Goal: Navigation & Orientation: Find specific page/section

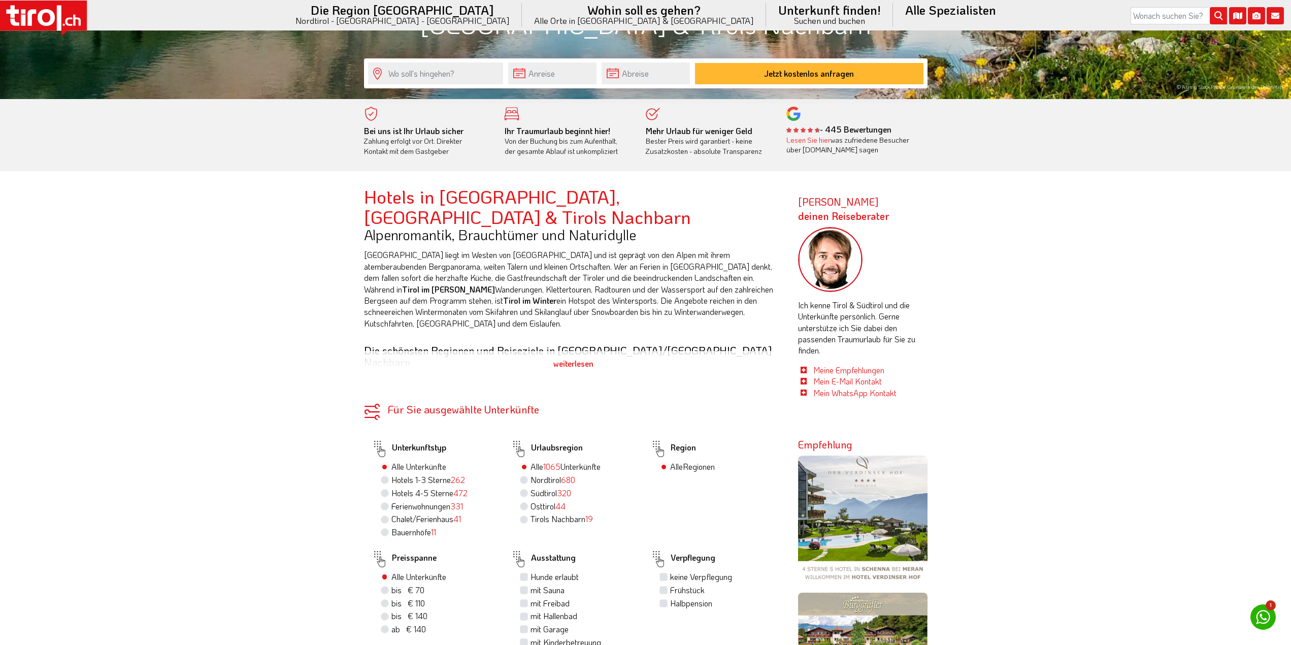
drag, startPoint x: 275, startPoint y: 329, endPoint x: 283, endPoint y: 325, distance: 9.1
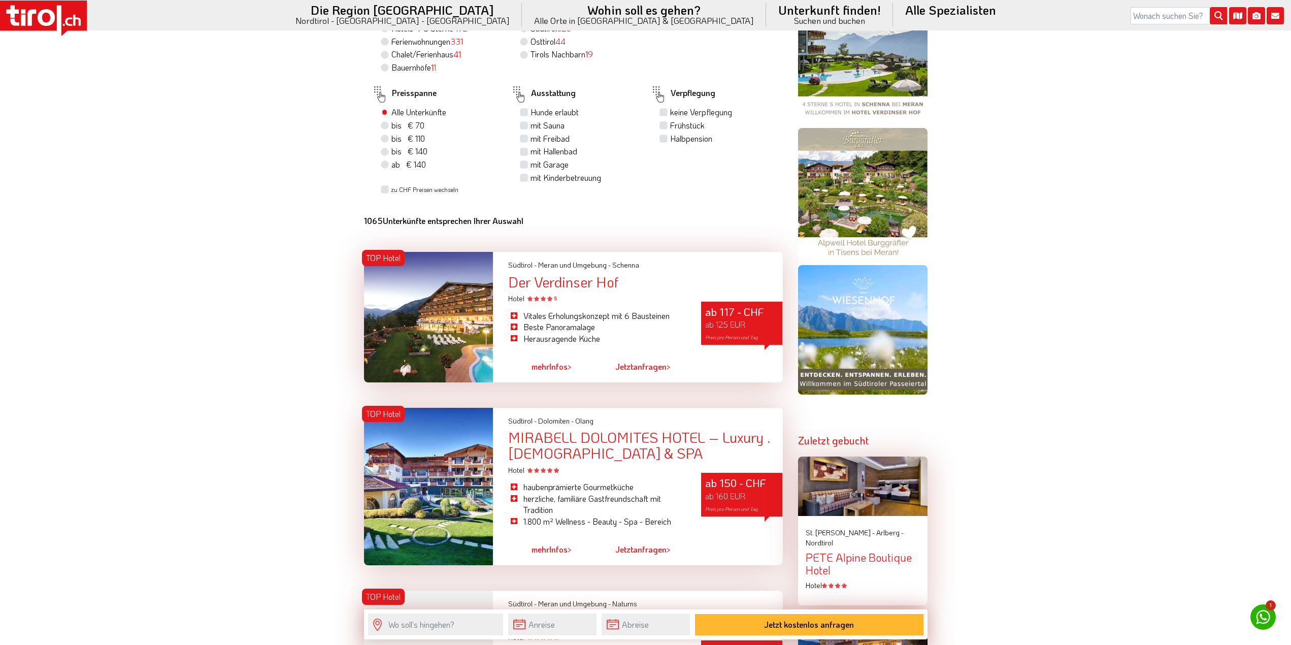
scroll to position [1184, 0]
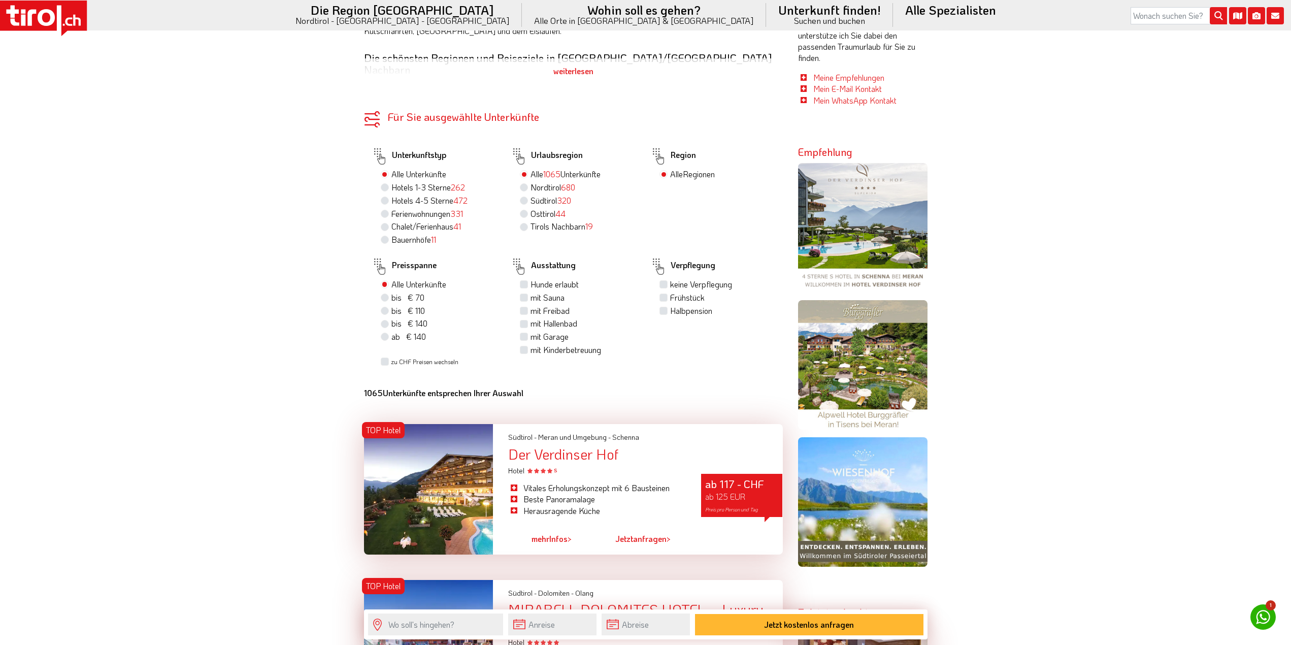
scroll to position [829, 0]
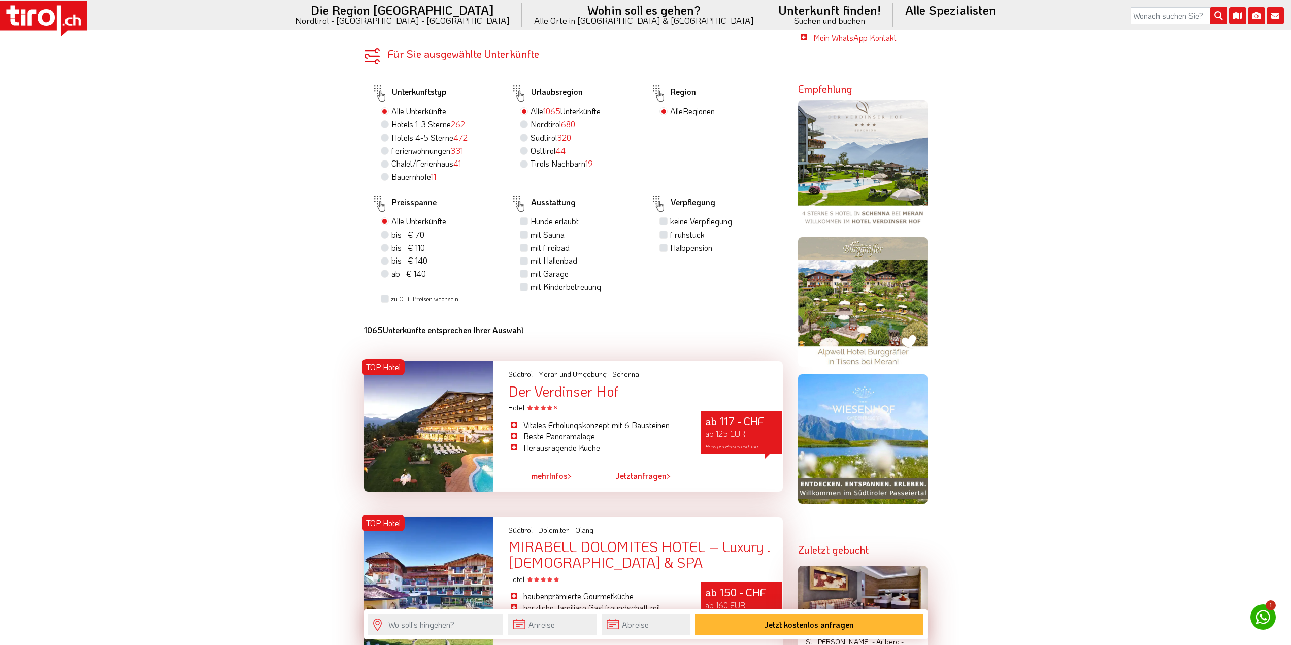
click at [471, 389] on div at bounding box center [428, 426] width 129 height 130
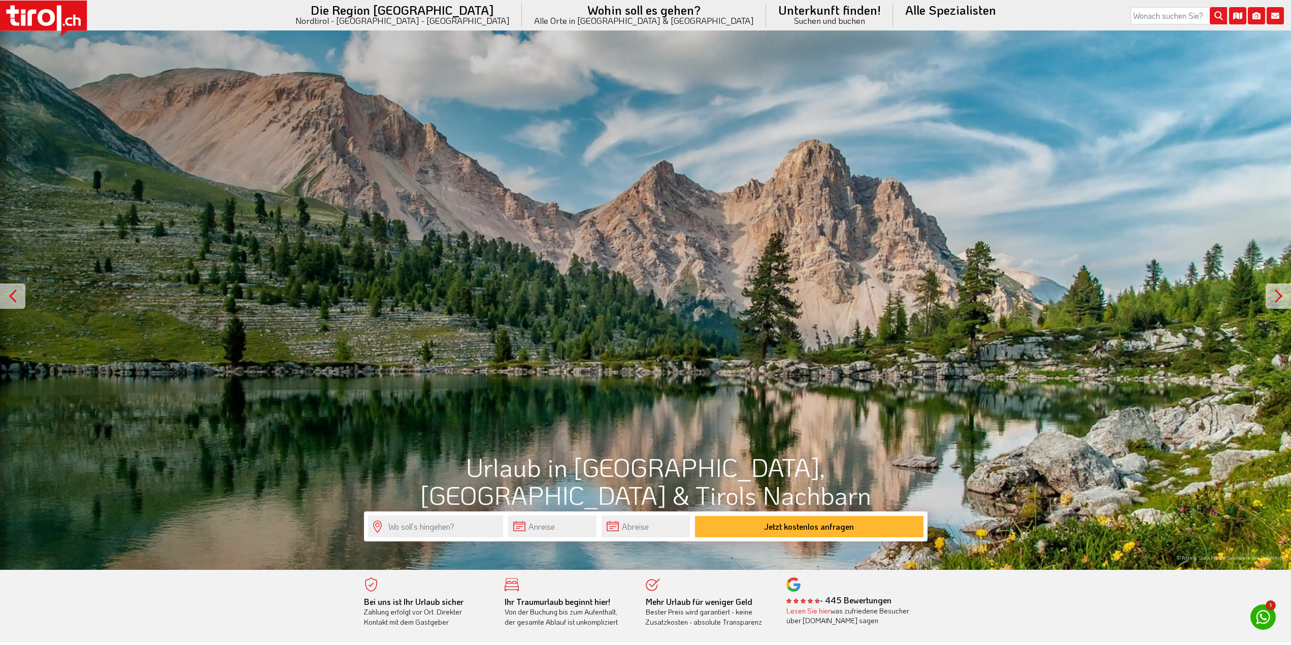
scroll to position [0, 0]
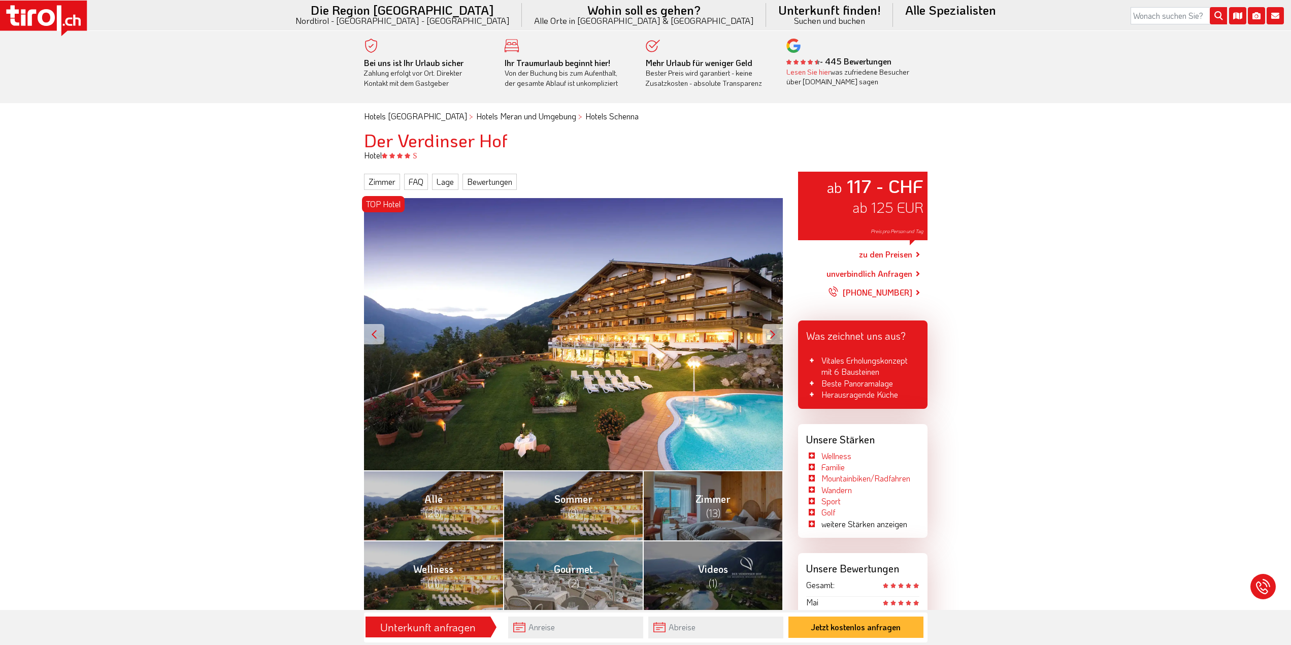
drag, startPoint x: 195, startPoint y: 410, endPoint x: 199, endPoint y: 401, distance: 9.5
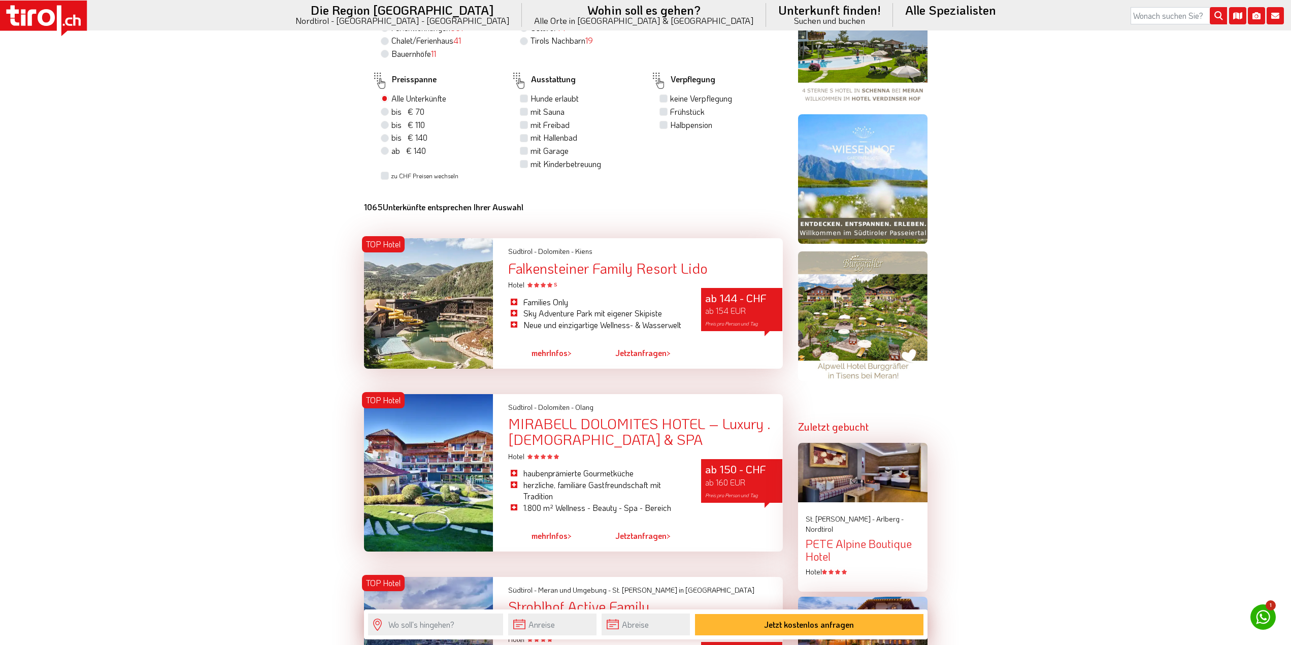
scroll to position [1066, 0]
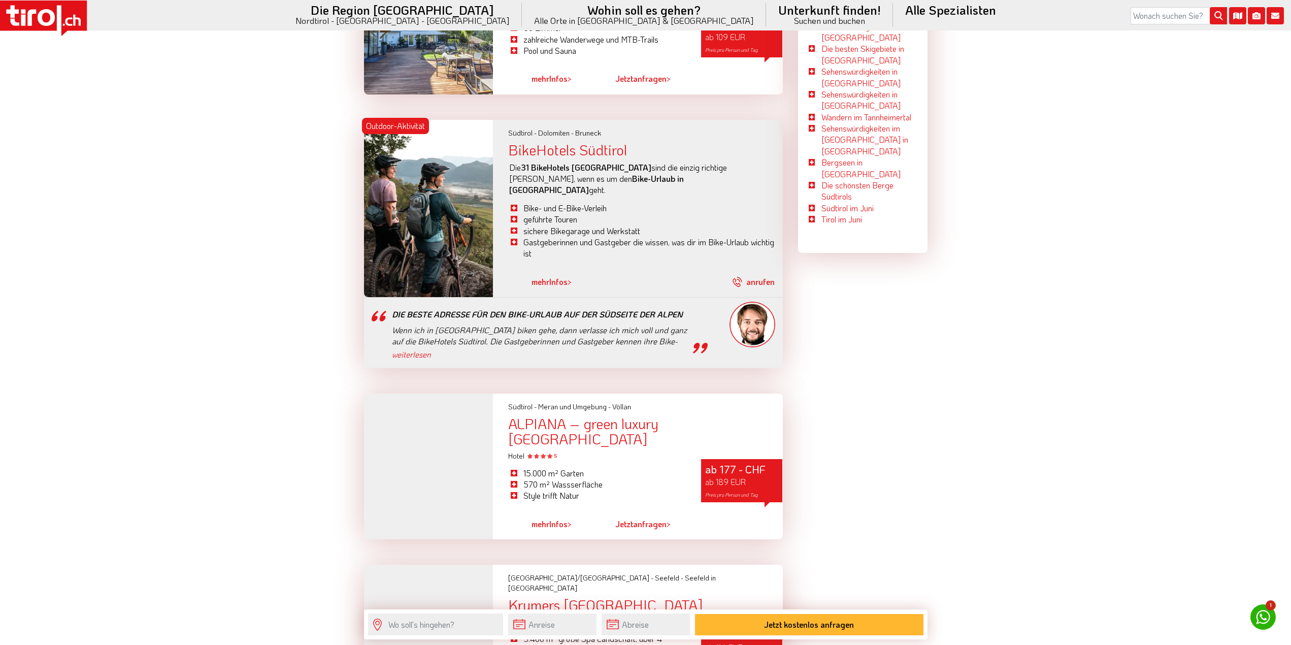
scroll to position [2605, 0]
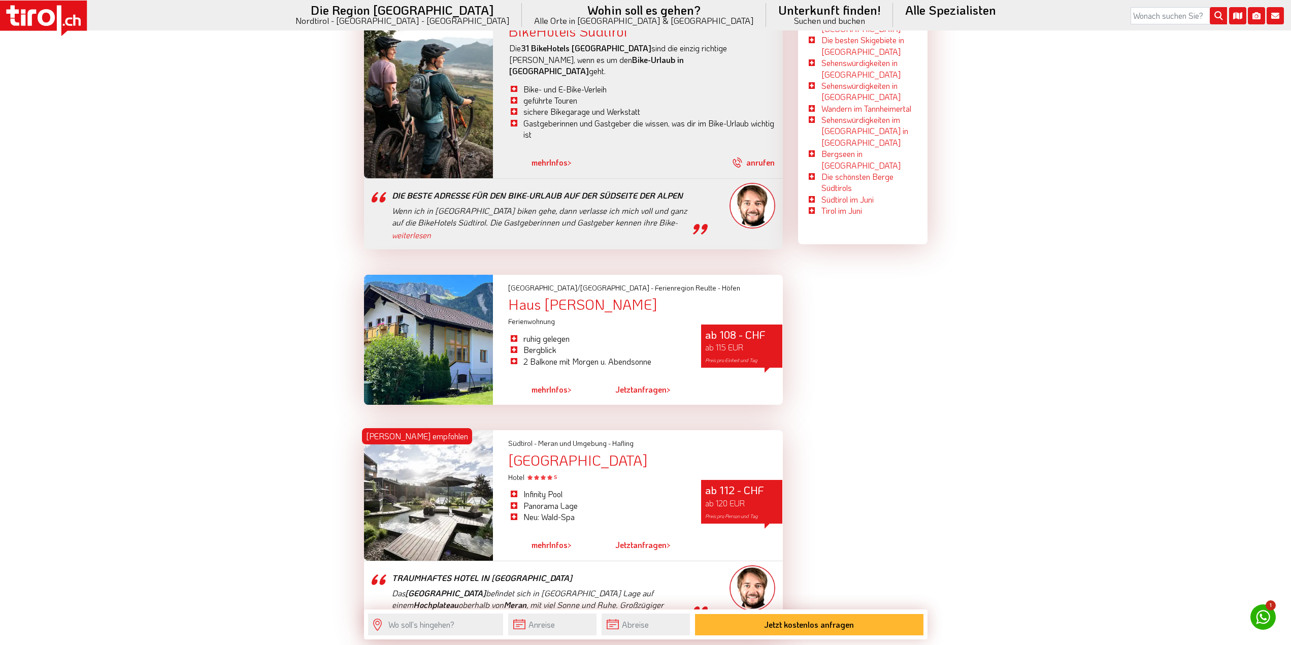
scroll to position [2605, 0]
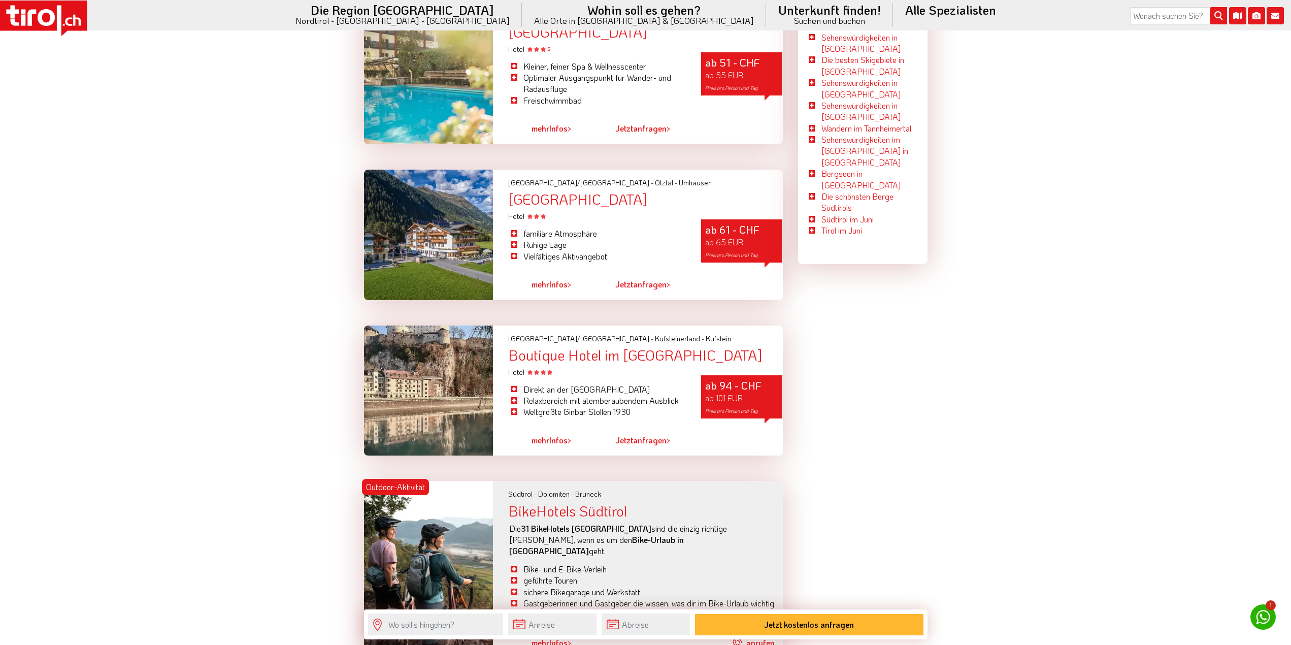
scroll to position [2605, 0]
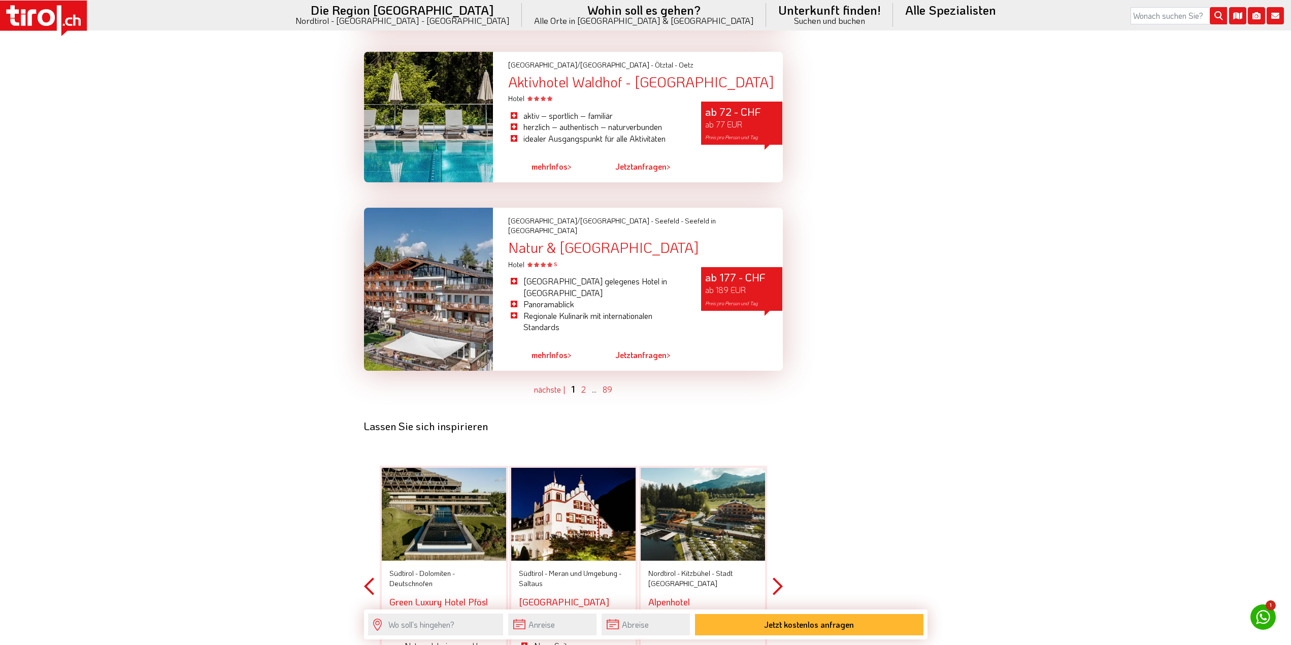
scroll to position [2791, 0]
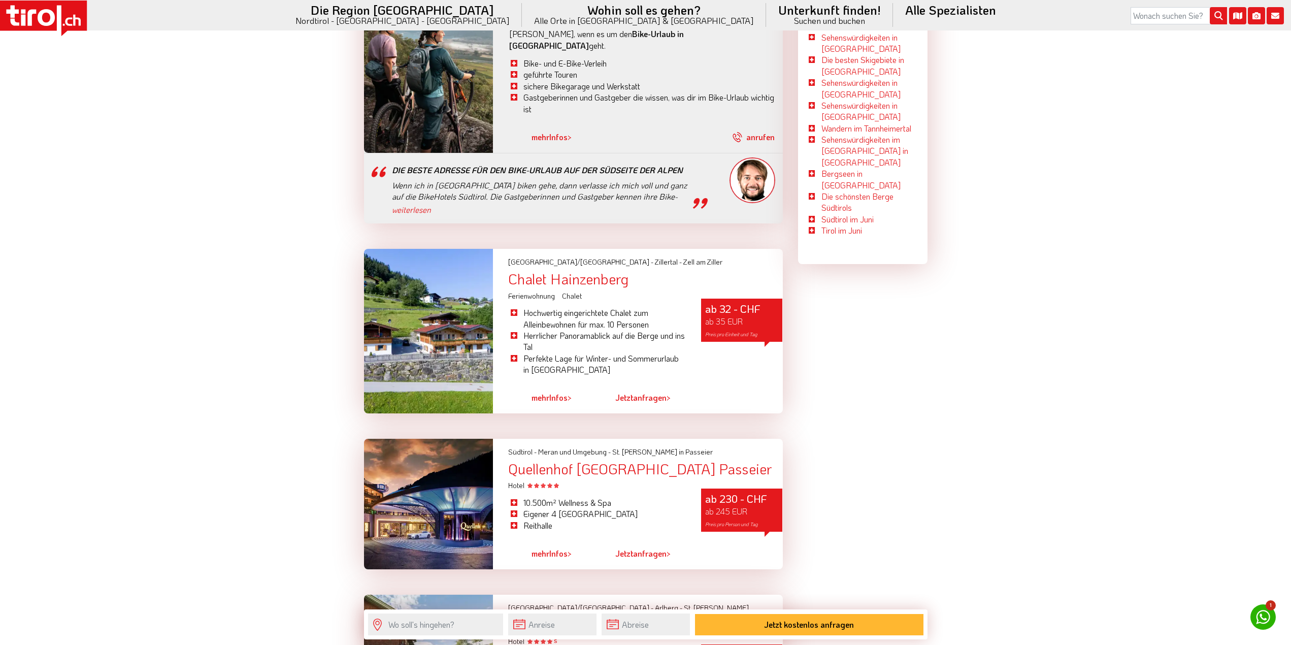
scroll to position [2791, 0]
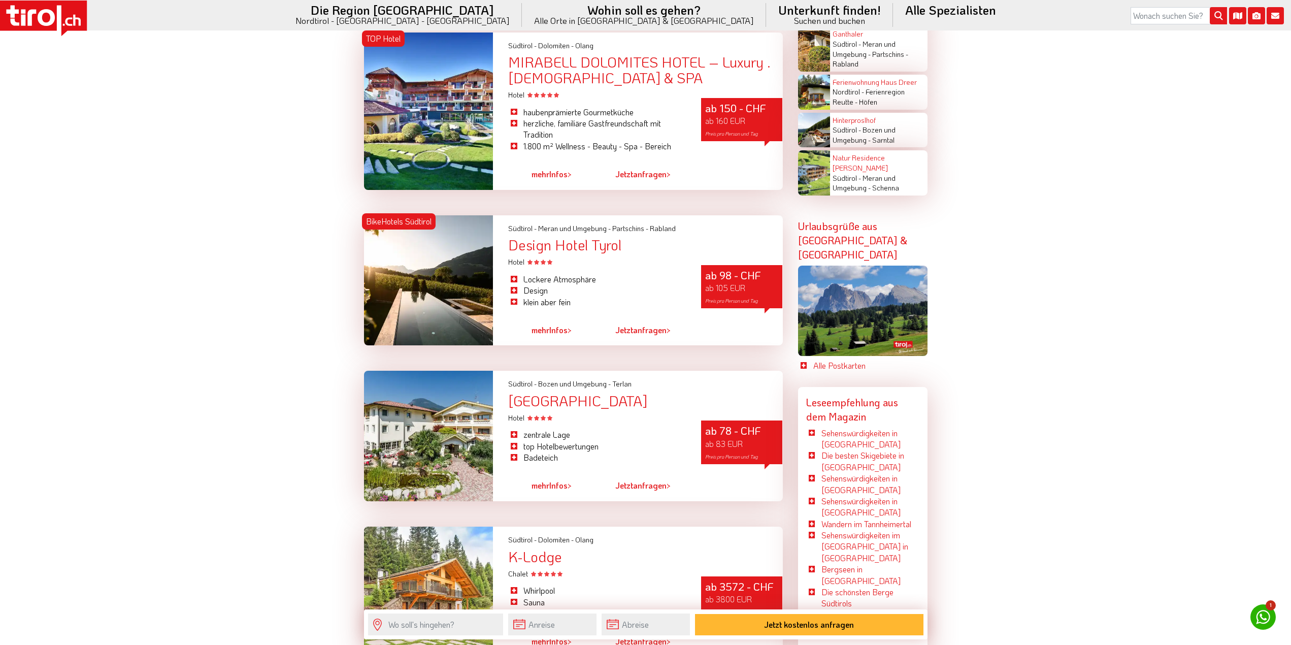
scroll to position [2069, 0]
